Goal: Find contact information: Find contact information

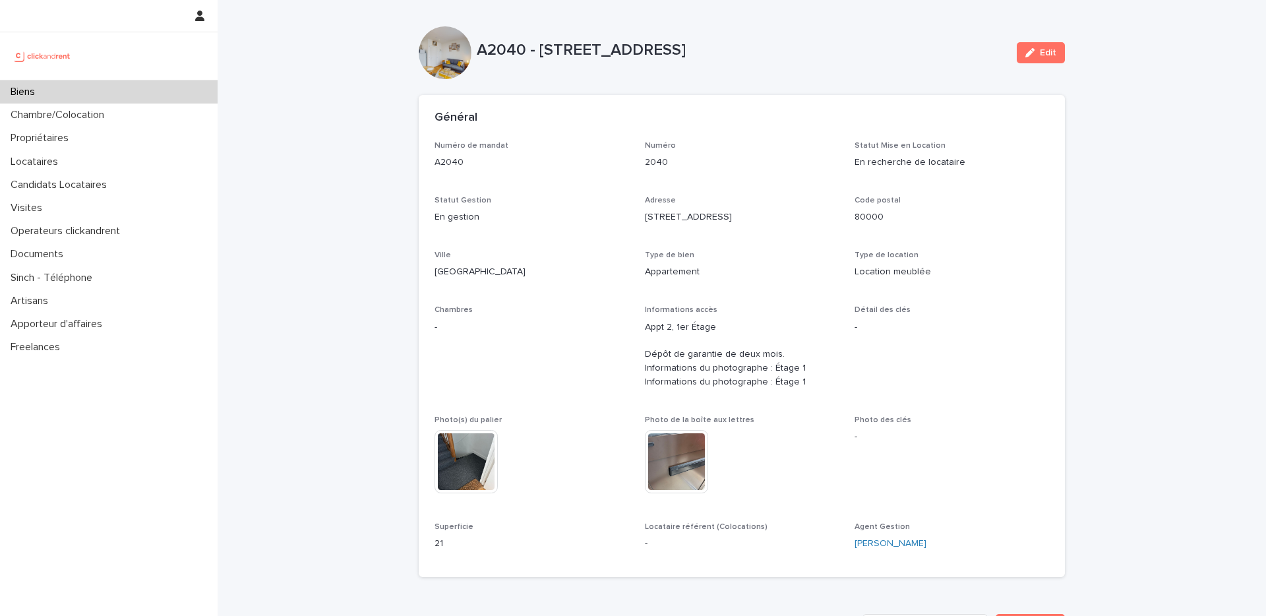
click at [160, 90] on div "Biens" at bounding box center [109, 91] width 218 height 23
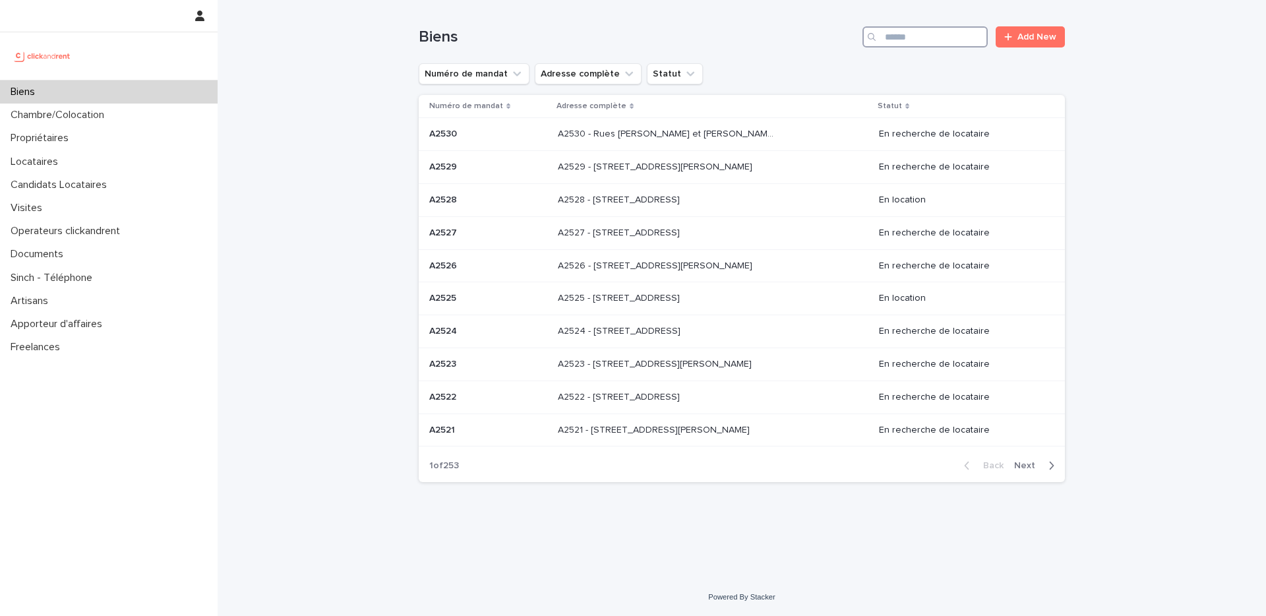
click at [925, 37] on input "Search" at bounding box center [925, 36] width 125 height 21
paste input "*****"
type input "*****"
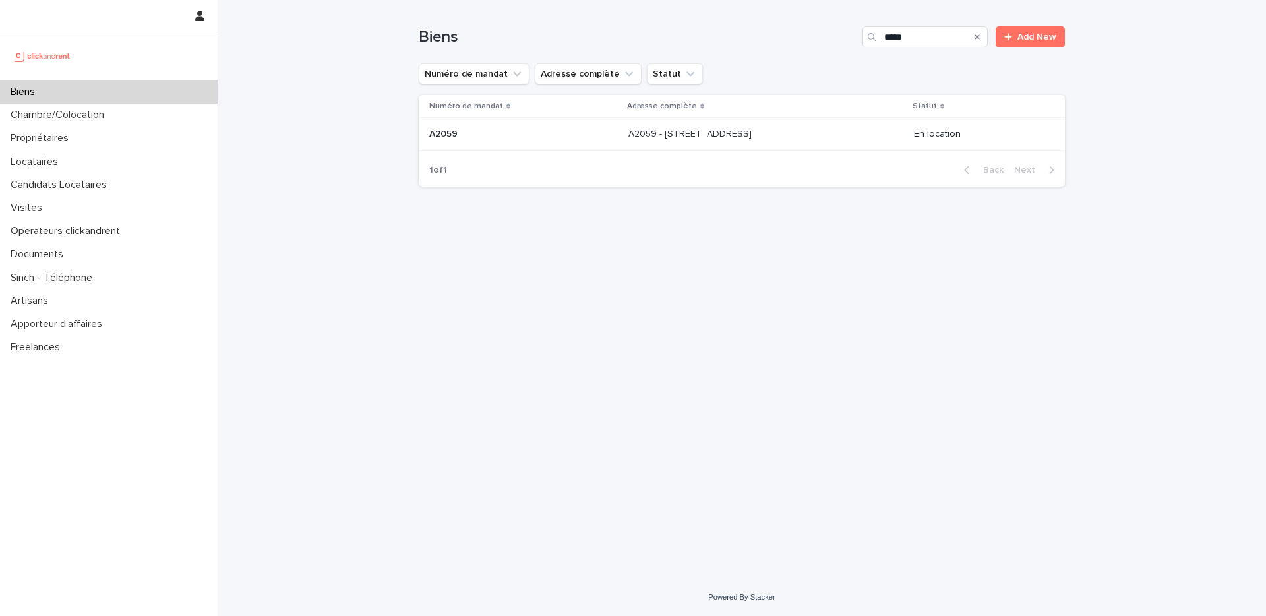
click at [825, 137] on div "A2059 - [STREET_ADDRESS][GEOGRAPHIC_DATA] A2059 - [STREET_ADDRESS]" at bounding box center [766, 134] width 275 height 22
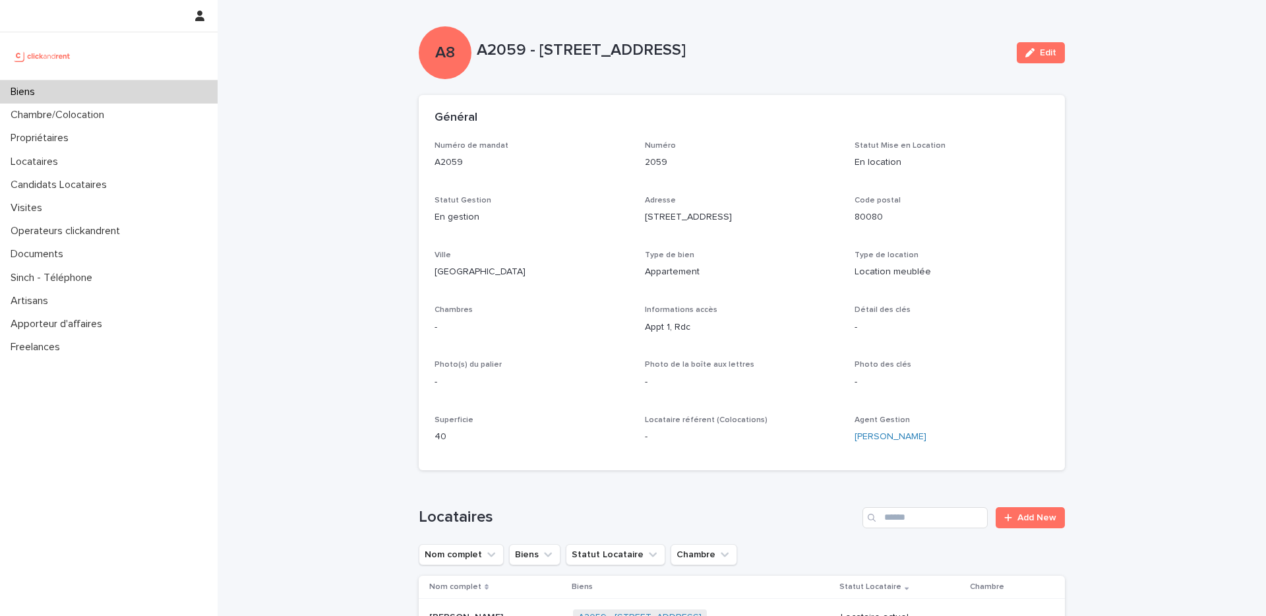
drag, startPoint x: 815, startPoint y: 50, endPoint x: 541, endPoint y: 51, distance: 274.4
click at [541, 51] on p "A2059 - [STREET_ADDRESS]" at bounding box center [742, 50] width 530 height 19
copy p "[STREET_ADDRESS]"
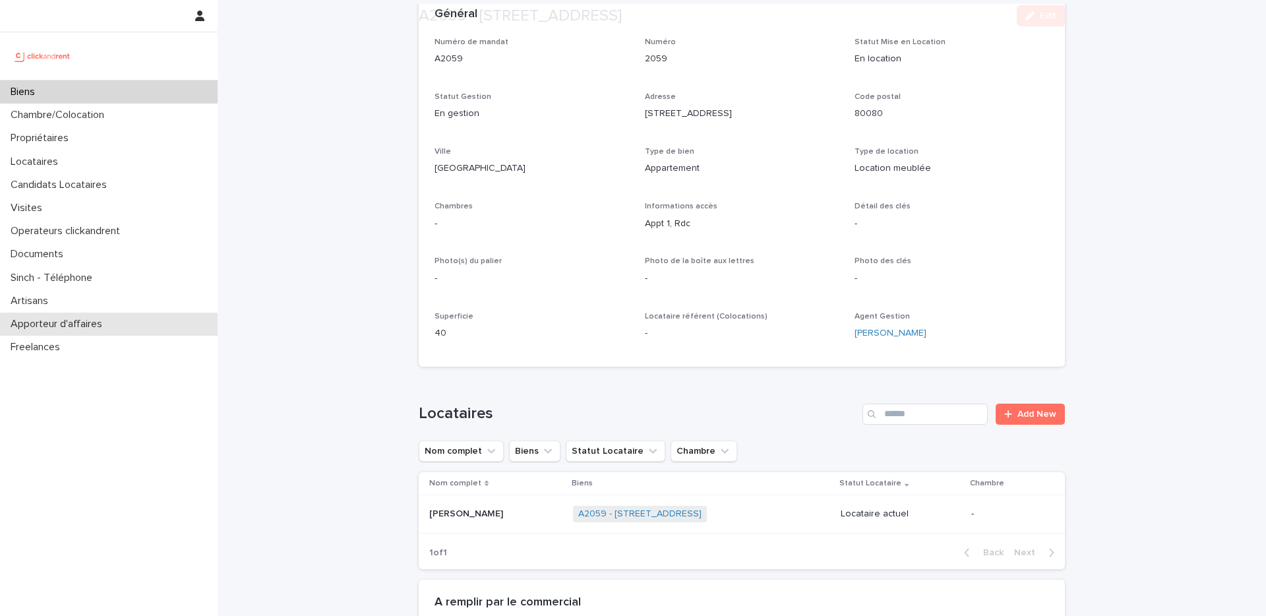
scroll to position [106, 0]
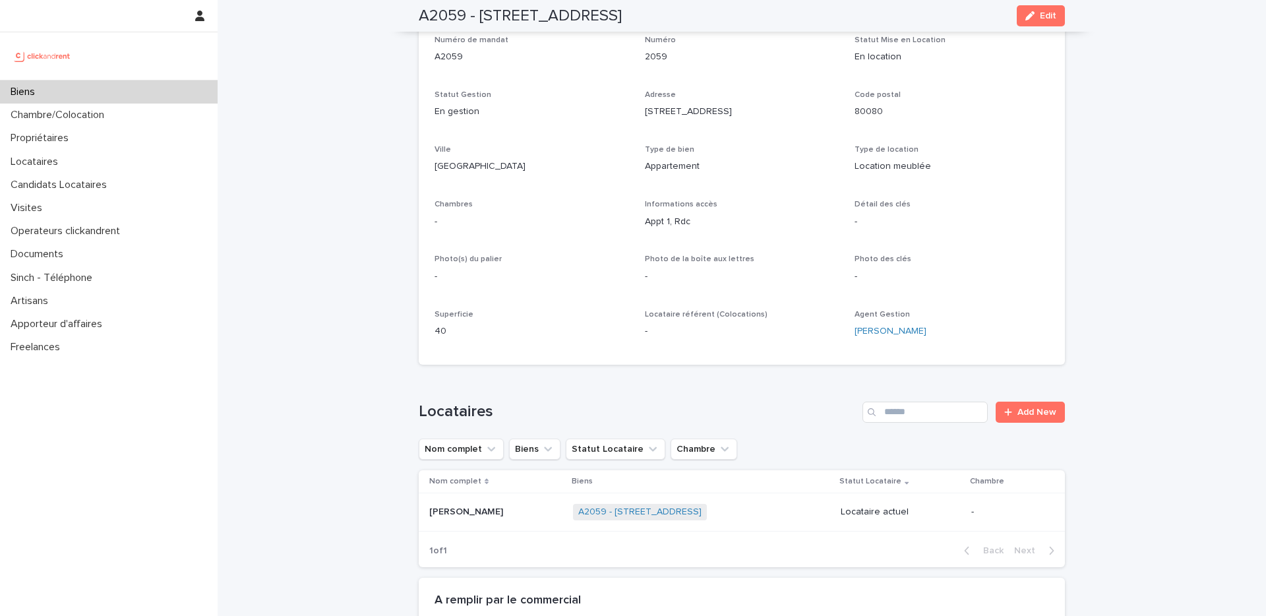
click at [477, 507] on p "[PERSON_NAME]" at bounding box center [467, 511] width 77 height 14
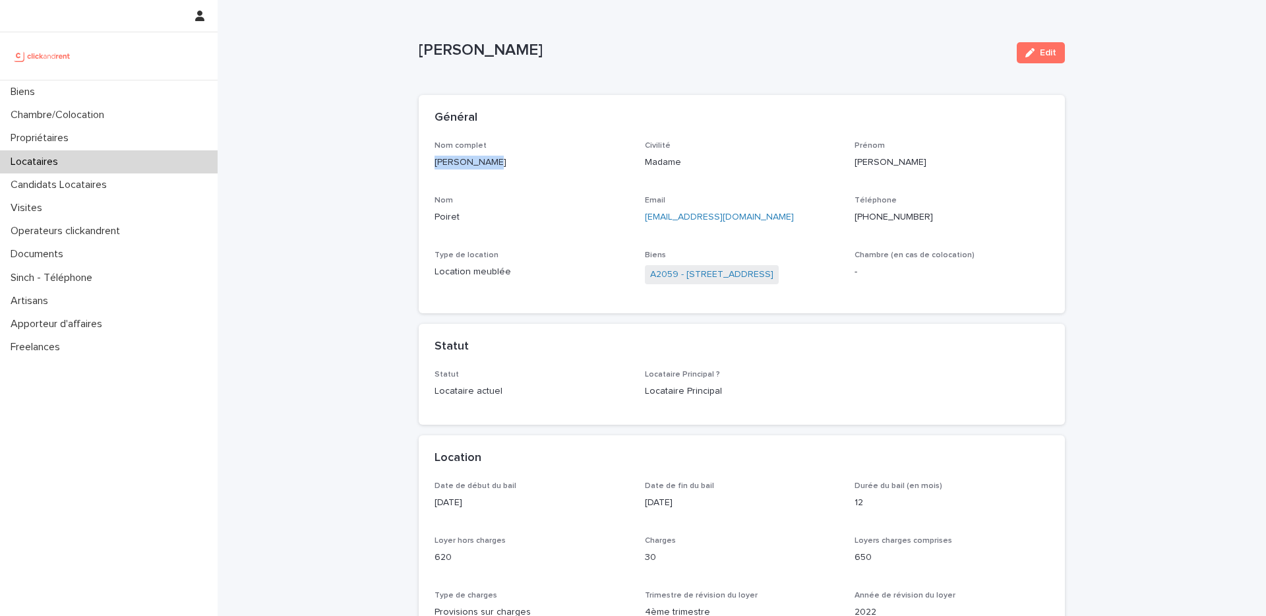
drag, startPoint x: 492, startPoint y: 160, endPoint x: 417, endPoint y: 162, distance: 75.2
copy p "[PERSON_NAME]"
drag, startPoint x: 927, startPoint y: 214, endPoint x: 868, endPoint y: 220, distance: 59.0
click at [868, 220] on p "[PHONE_NUMBER]" at bounding box center [952, 217] width 195 height 14
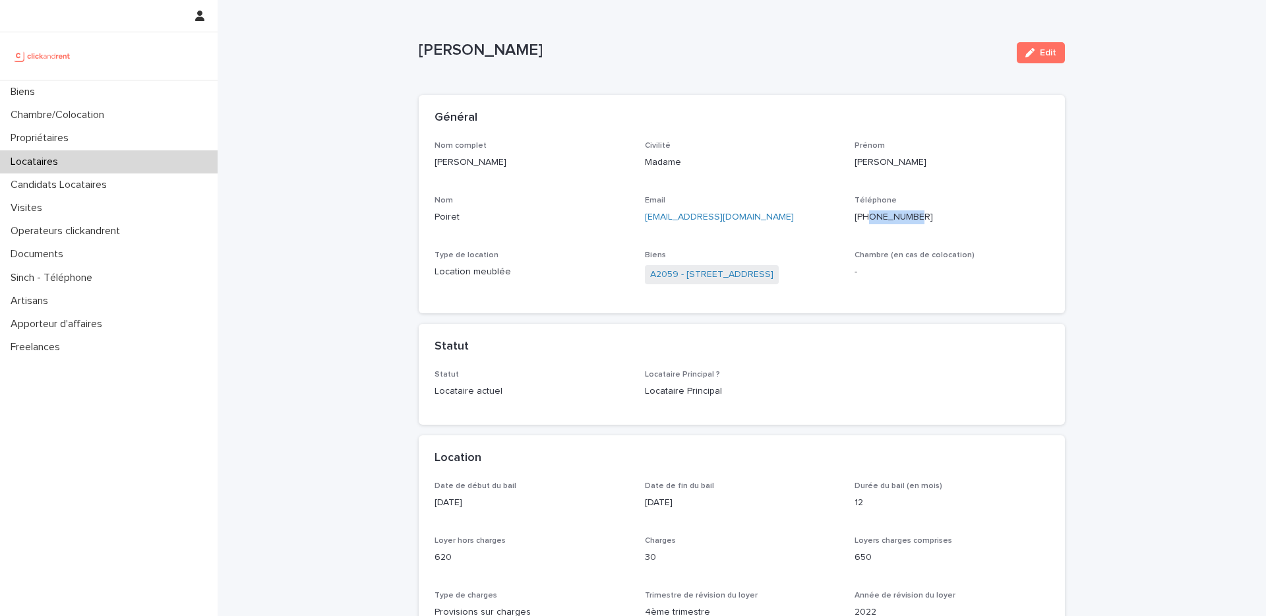
copy p "677207580"
drag, startPoint x: 753, startPoint y: 220, endPoint x: 640, endPoint y: 220, distance: 112.8
click at [640, 220] on div "Nom complet [PERSON_NAME] Civilité Madame [PERSON_NAME] [PERSON_NAME] Email [EM…" at bounding box center [742, 219] width 615 height 157
copy link "[EMAIL_ADDRESS][DOMAIN_NAME]"
click at [720, 288] on div "Biens A2059 - [STREET_ADDRESS]" at bounding box center [742, 274] width 195 height 47
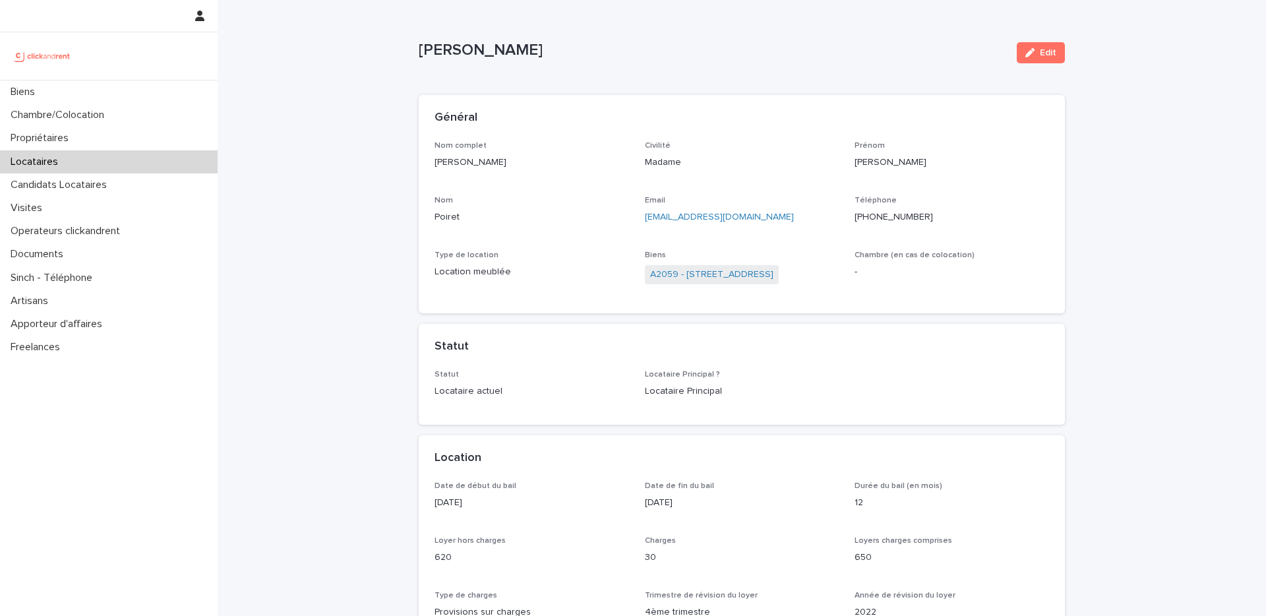
click at [736, 251] on p "Biens" at bounding box center [742, 255] width 195 height 9
click at [723, 270] on link "A2059 - [STREET_ADDRESS]" at bounding box center [711, 275] width 123 height 14
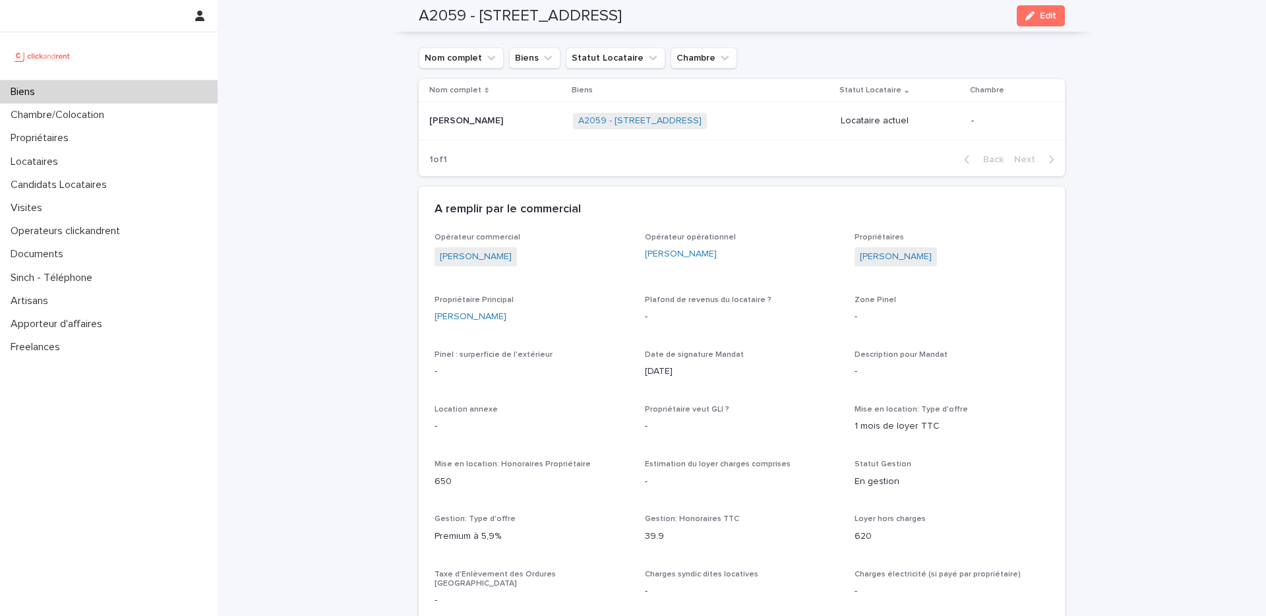
scroll to position [506, 0]
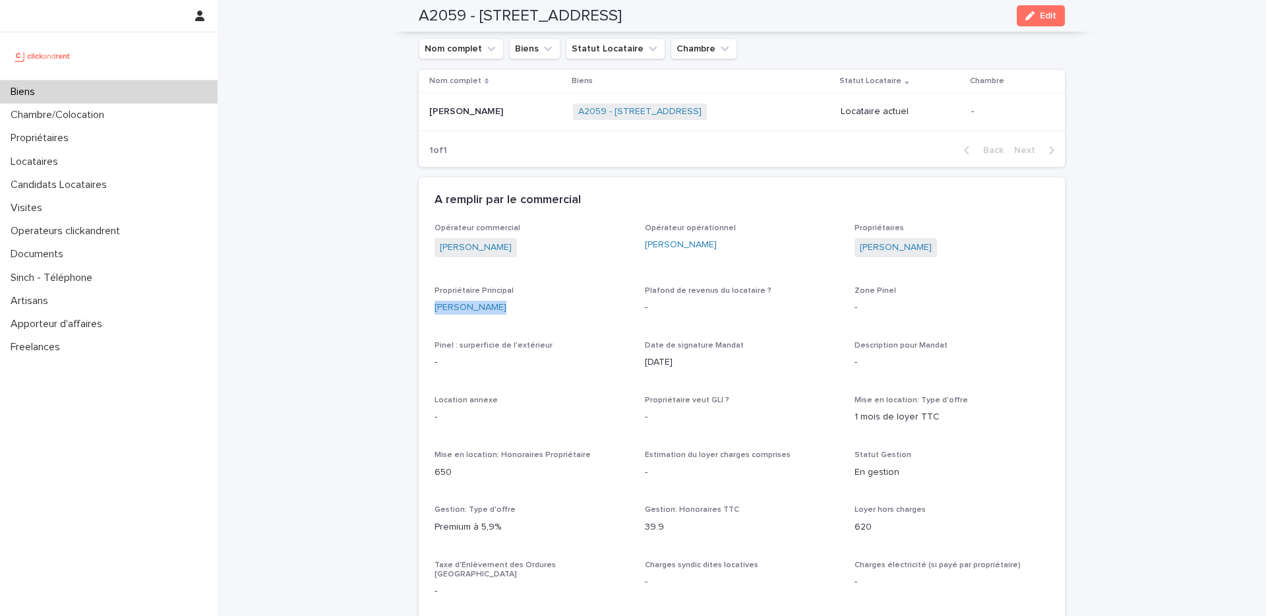
drag, startPoint x: 510, startPoint y: 307, endPoint x: 423, endPoint y: 307, distance: 86.4
copy link "[PERSON_NAME]"
